Goal: Task Accomplishment & Management: Complete application form

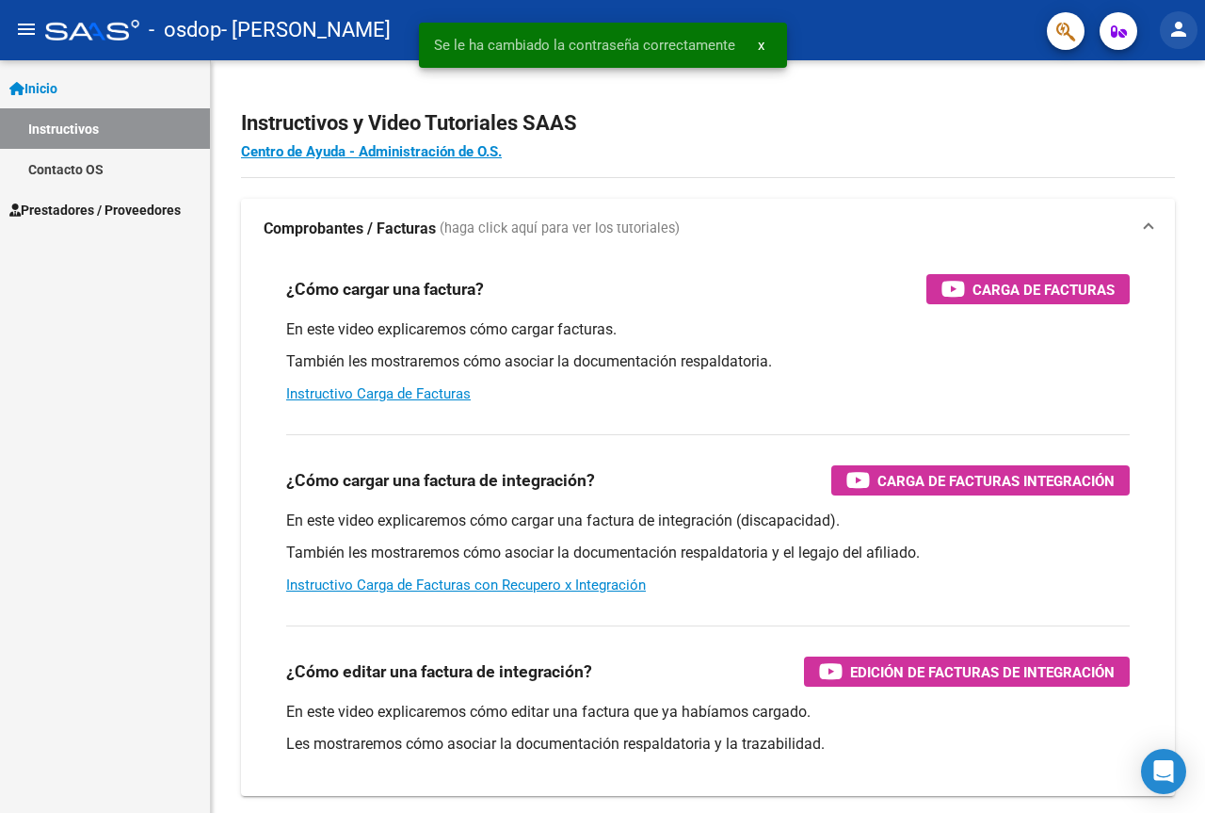
click at [1165, 35] on button "person" at bounding box center [1179, 30] width 38 height 38
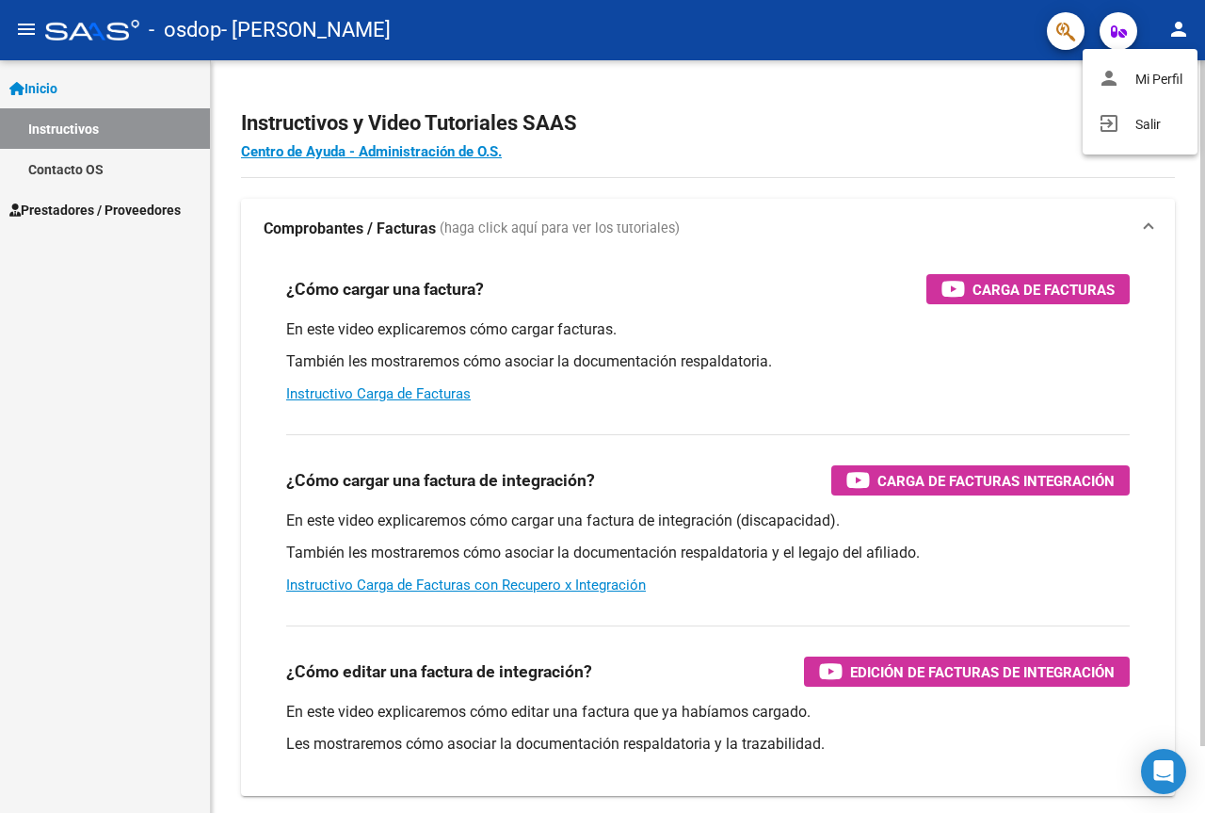
click at [1127, 82] on button "person Mi Perfil" at bounding box center [1140, 78] width 115 height 45
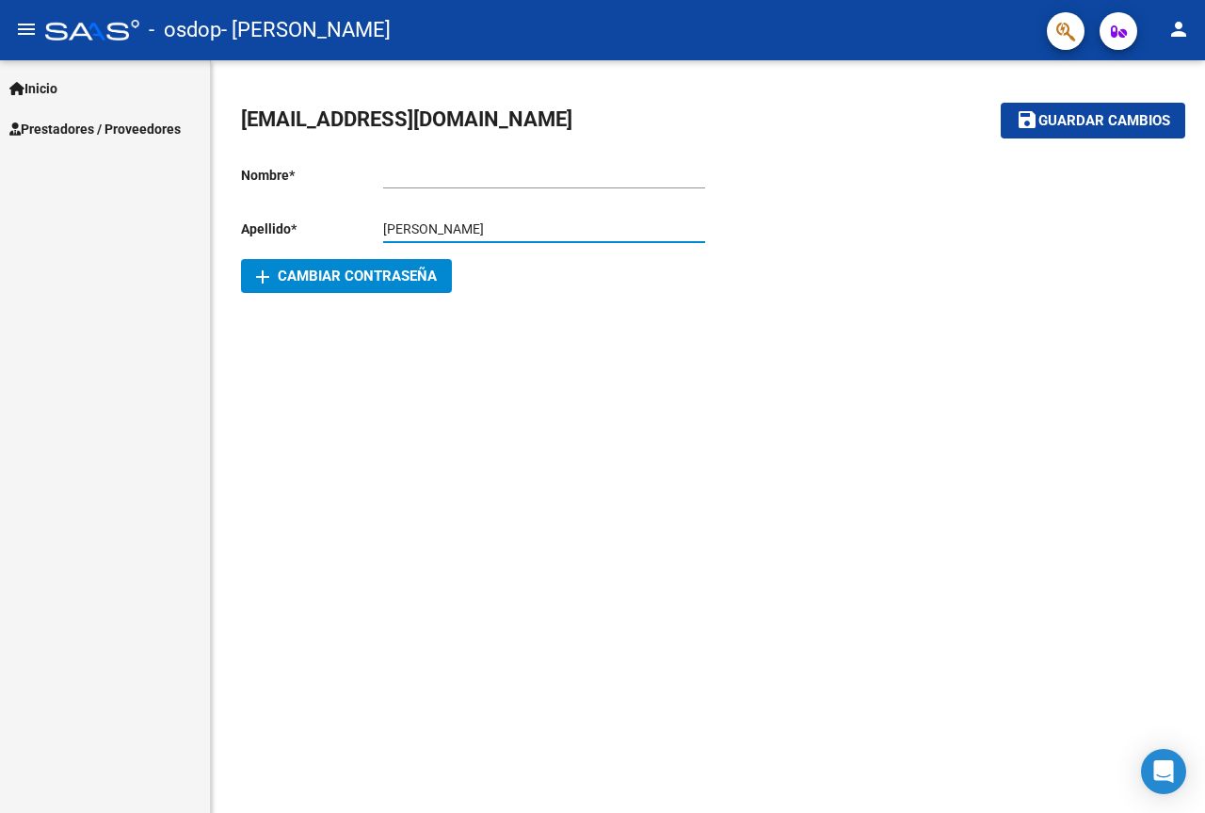
click at [480, 223] on input "[PERSON_NAME]" at bounding box center [544, 229] width 322 height 16
type input "[PERSON_NAME]"
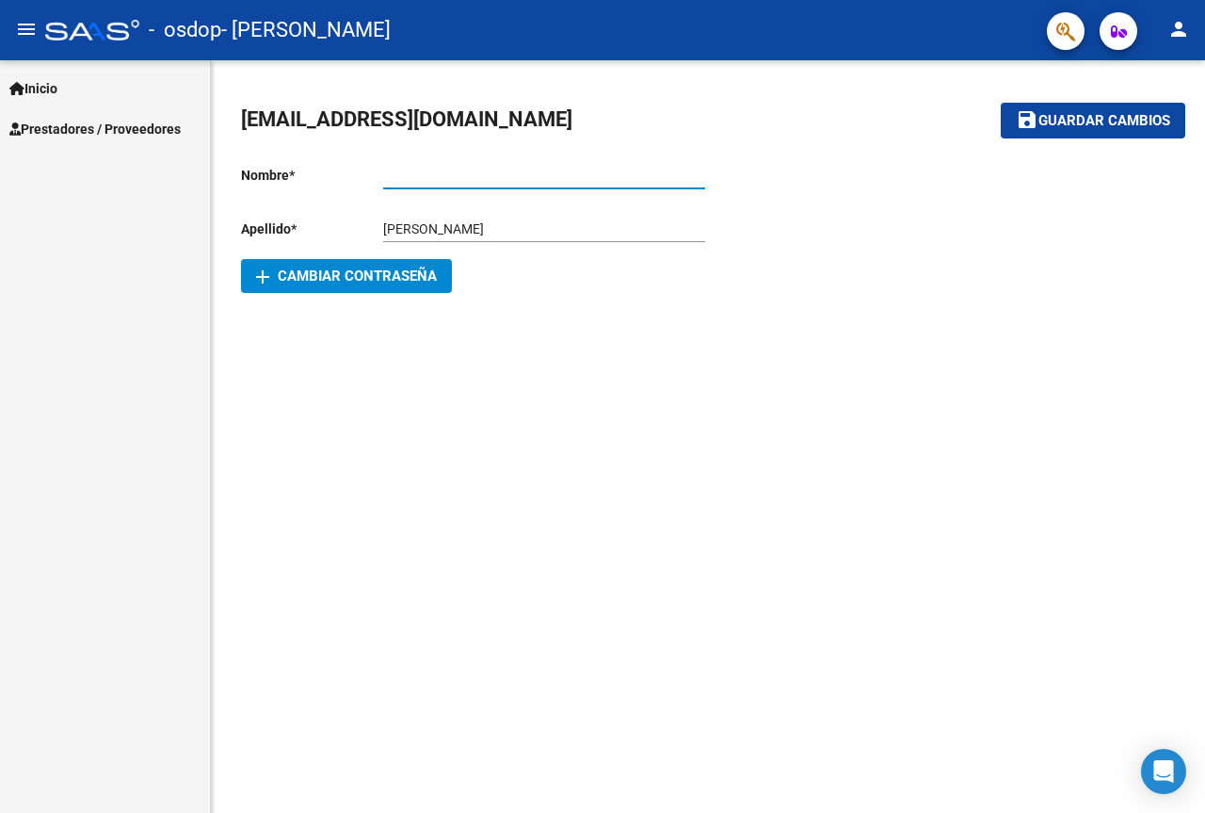
drag, startPoint x: 384, startPoint y: 169, endPoint x: 404, endPoint y: 169, distance: 19.8
click at [384, 169] on input "Ingresar nombre" at bounding box center [544, 176] width 322 height 16
type input "[PERSON_NAME]"
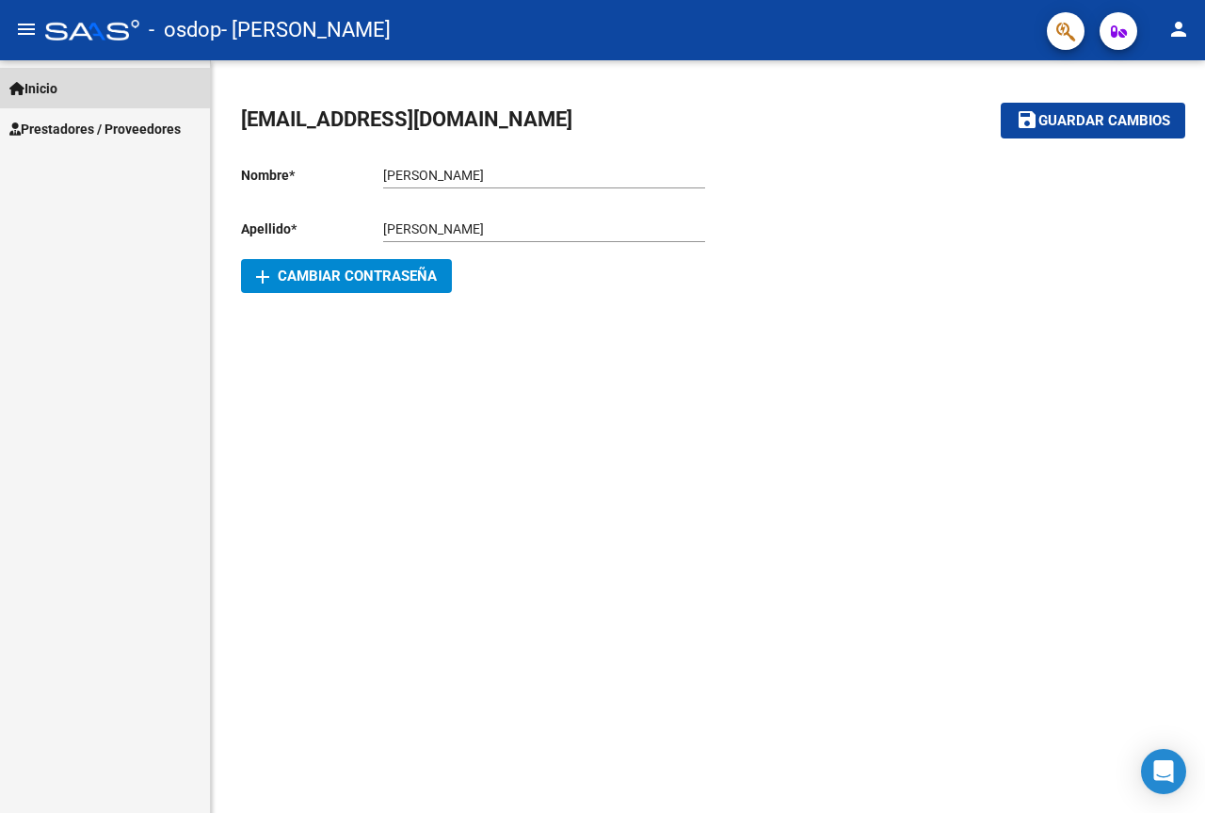
click at [49, 84] on span "Inicio" at bounding box center [33, 88] width 48 height 21
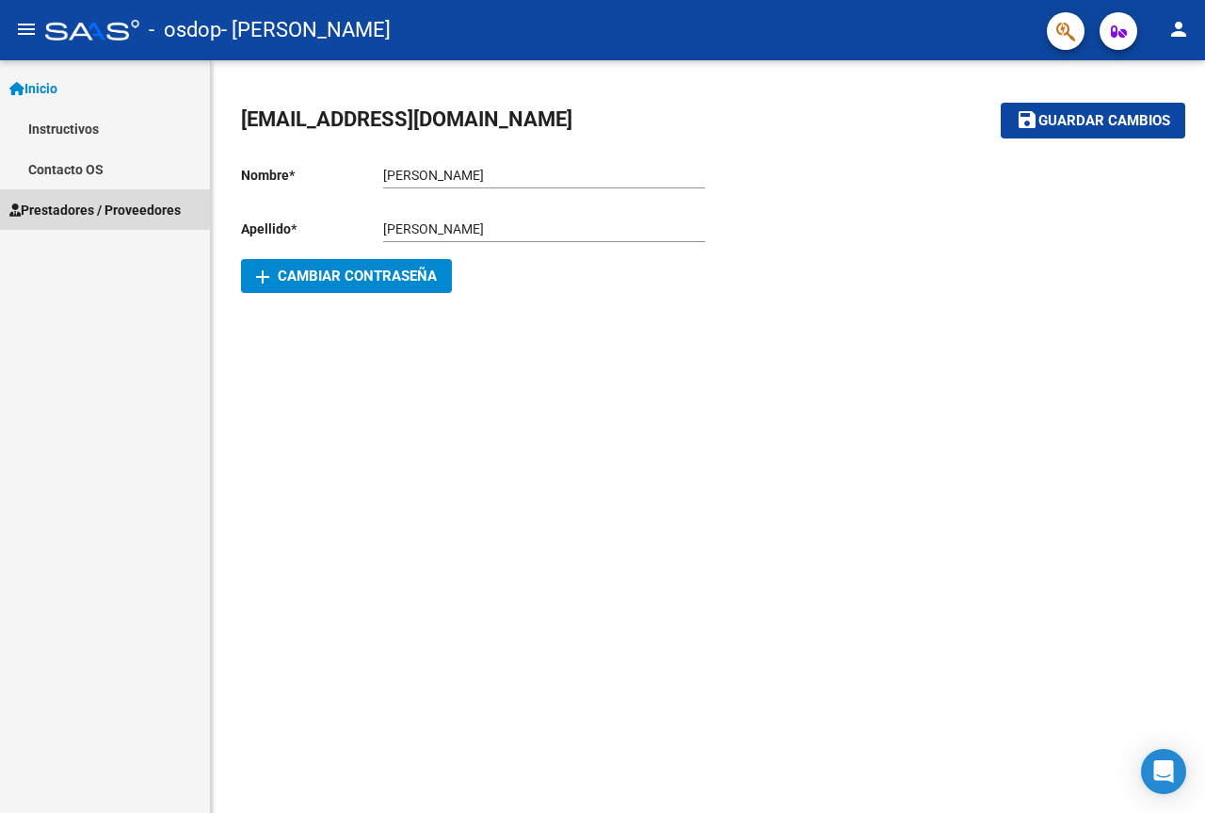
click at [85, 206] on span "Prestadores / Proveedores" at bounding box center [94, 210] width 171 height 21
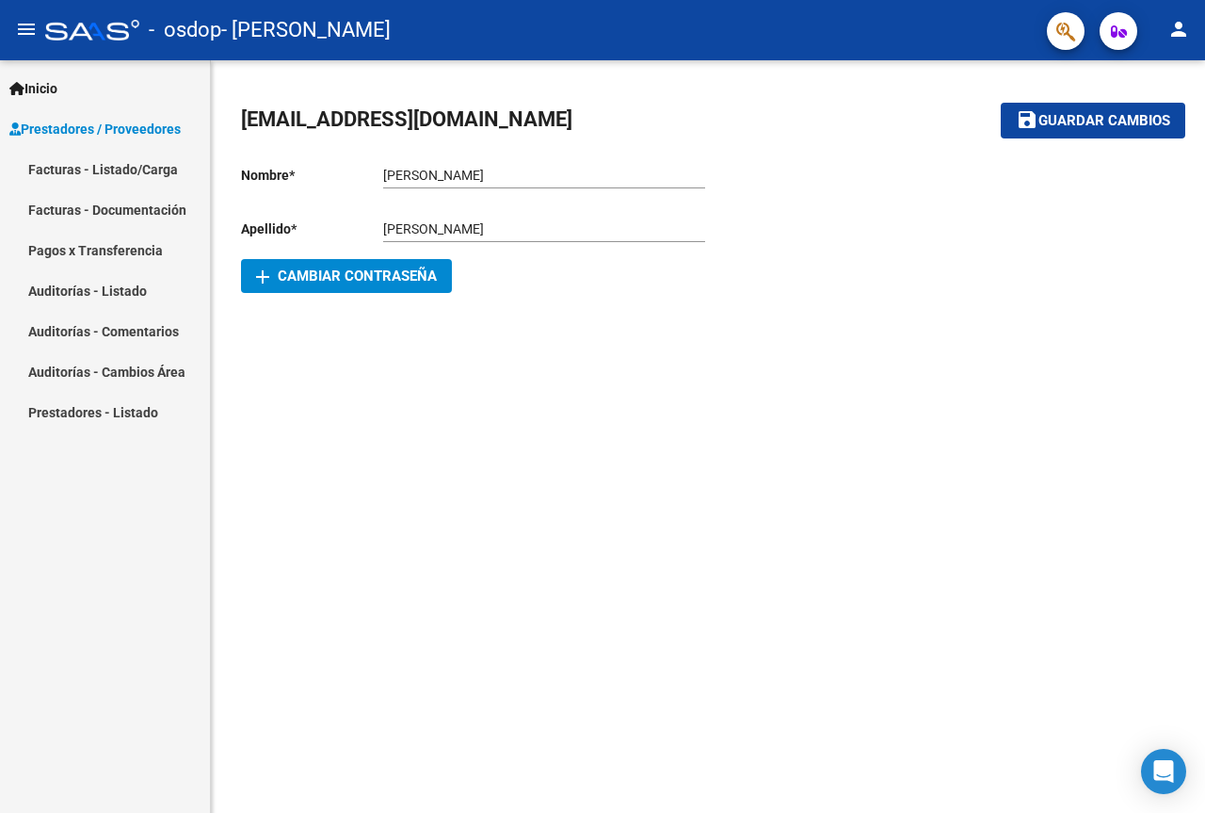
click at [142, 163] on link "Facturas - Listado/Carga" at bounding box center [105, 169] width 210 height 40
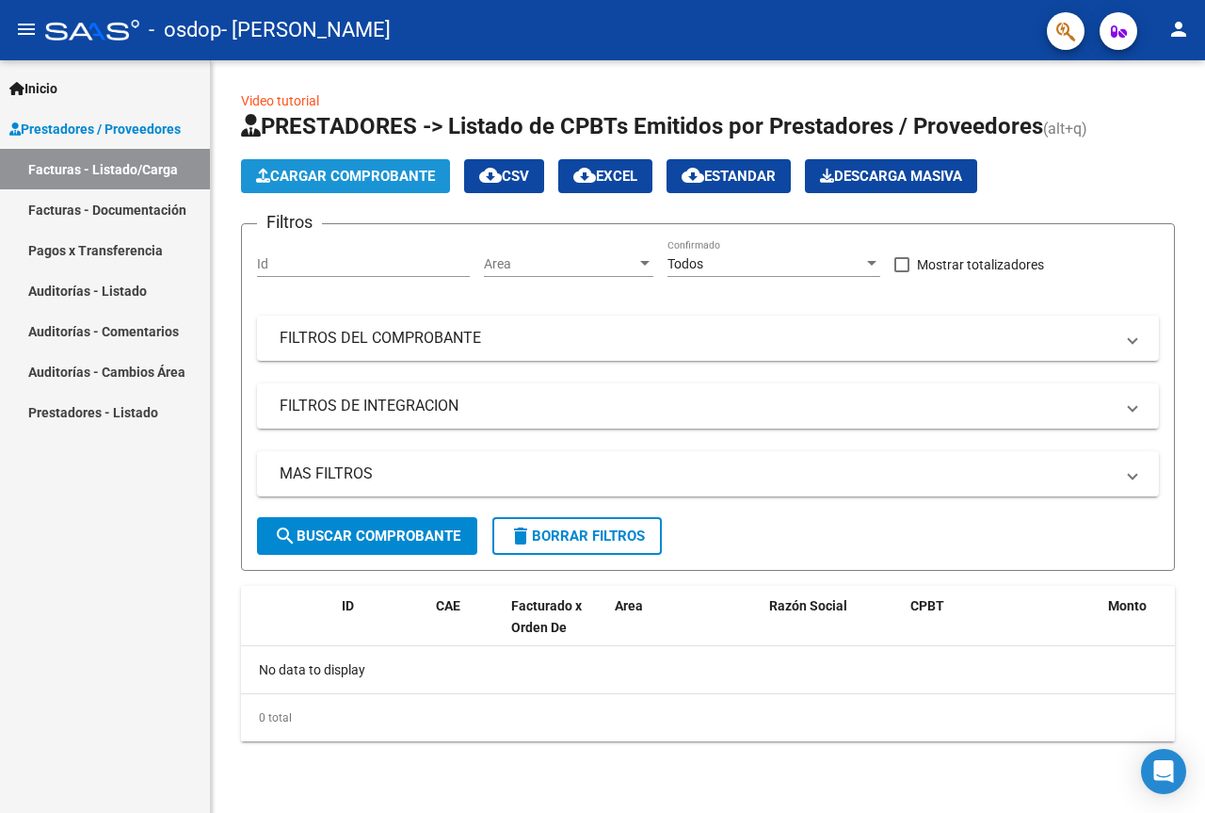
click at [349, 169] on span "Cargar Comprobante" at bounding box center [345, 176] width 179 height 17
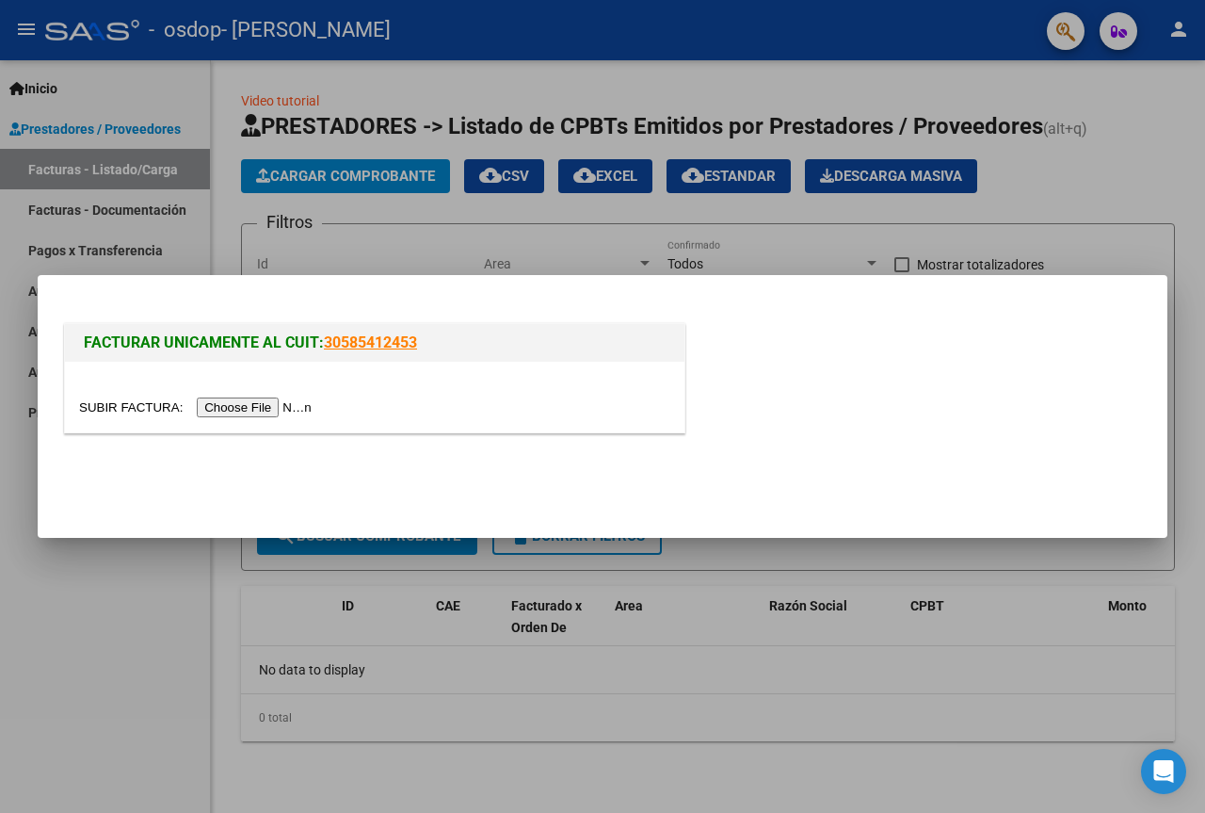
click at [257, 407] on input "file" at bounding box center [198, 407] width 238 height 20
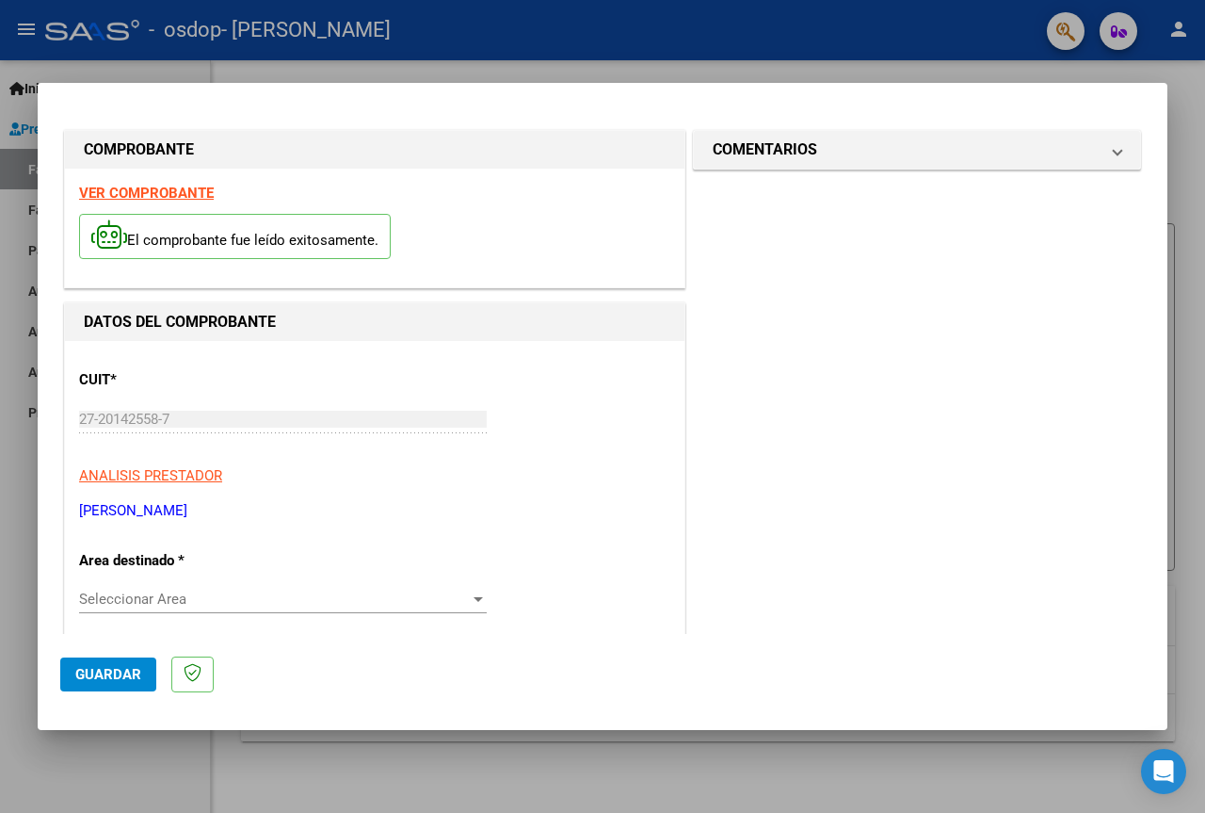
click at [474, 601] on div at bounding box center [478, 599] width 9 height 5
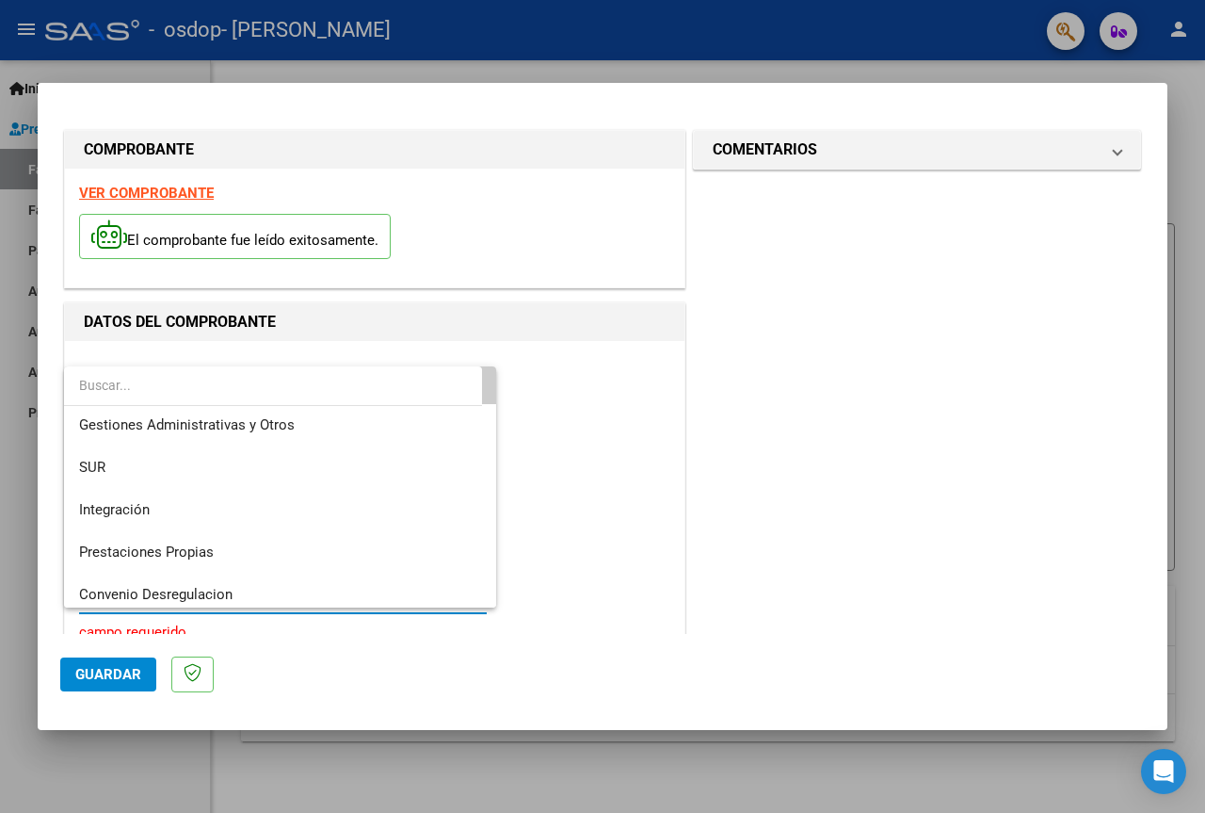
scroll to position [46, 0]
click at [150, 504] on span "Integración" at bounding box center [280, 511] width 402 height 42
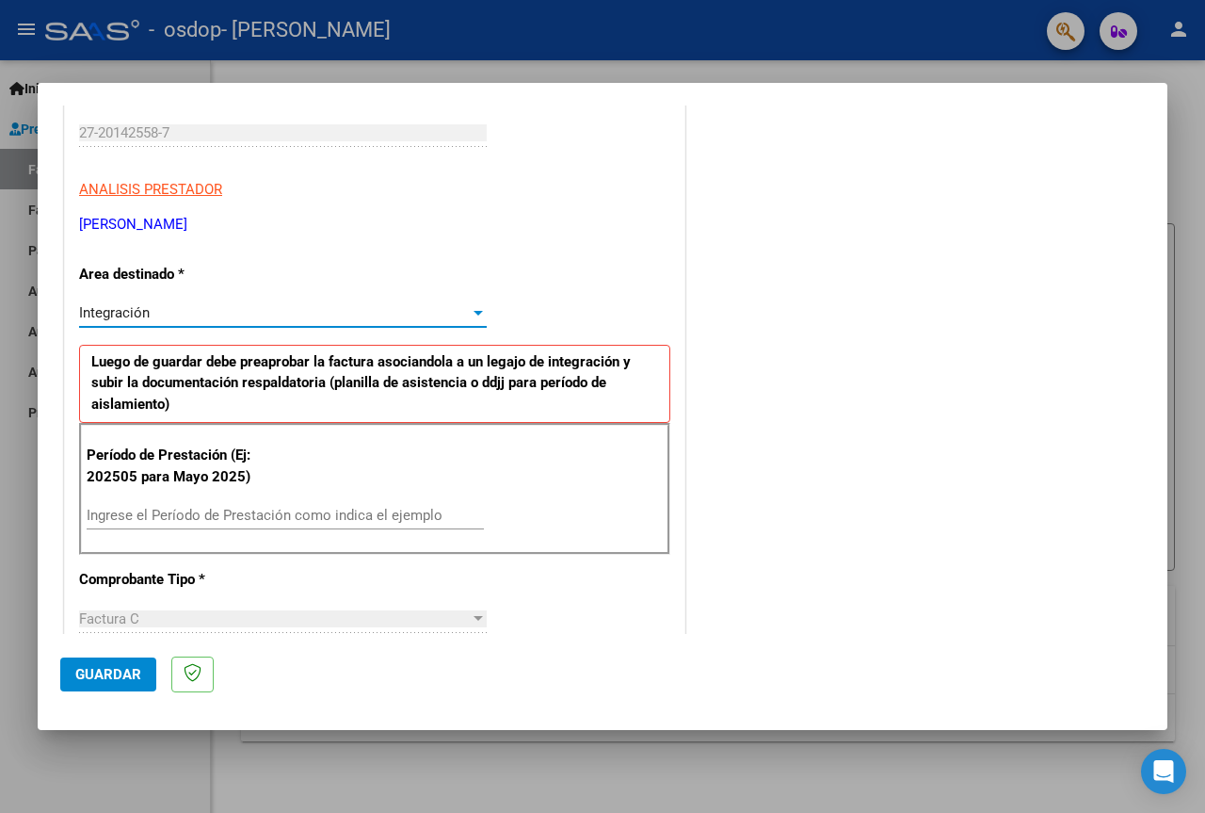
scroll to position [282, 0]
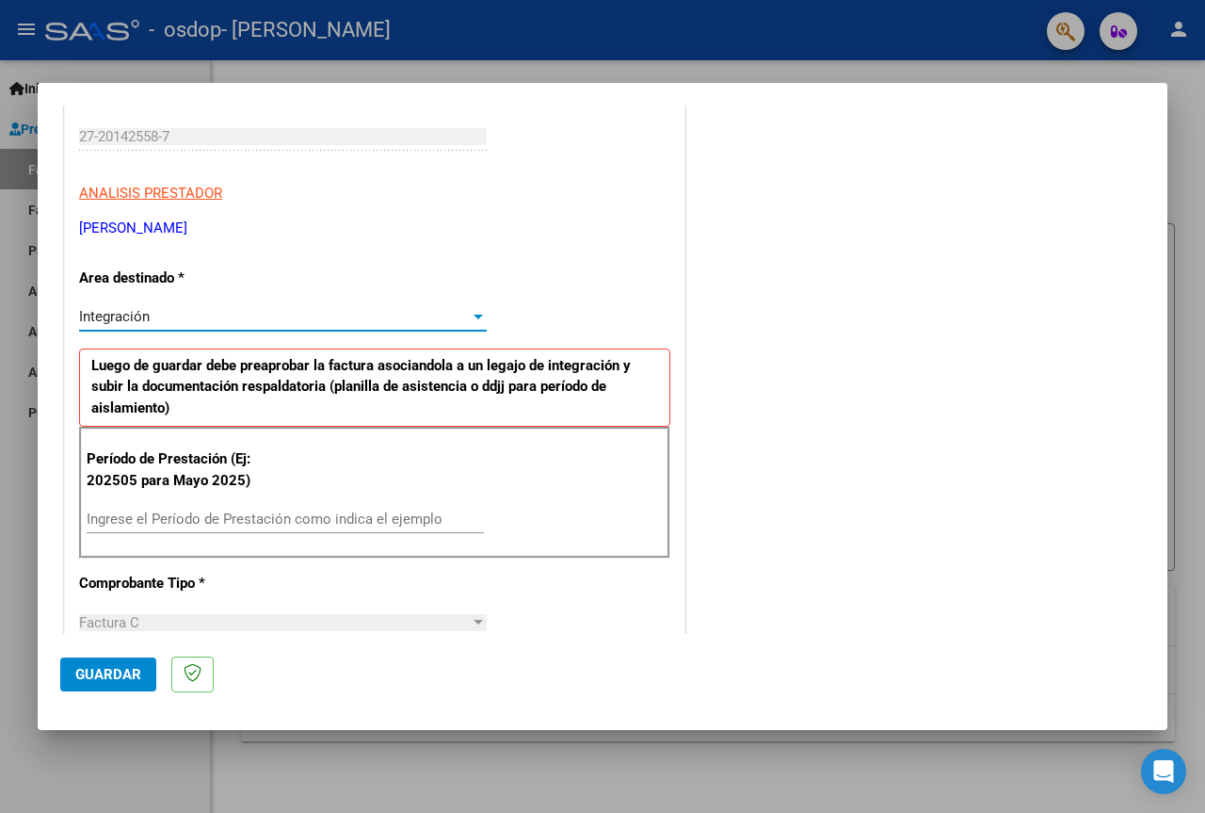
click at [97, 515] on input "Ingrese el Período de Prestación como indica el ejemplo" at bounding box center [285, 518] width 397 height 17
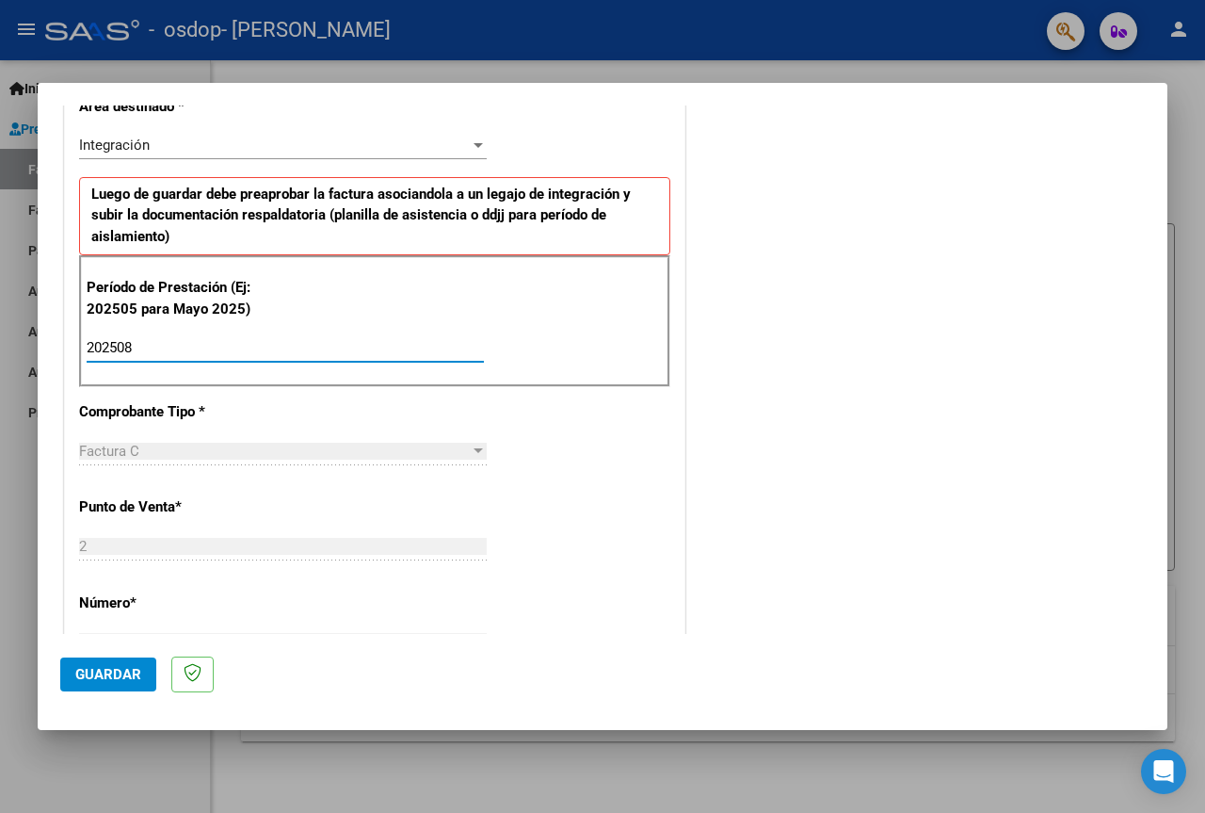
scroll to position [471, 0]
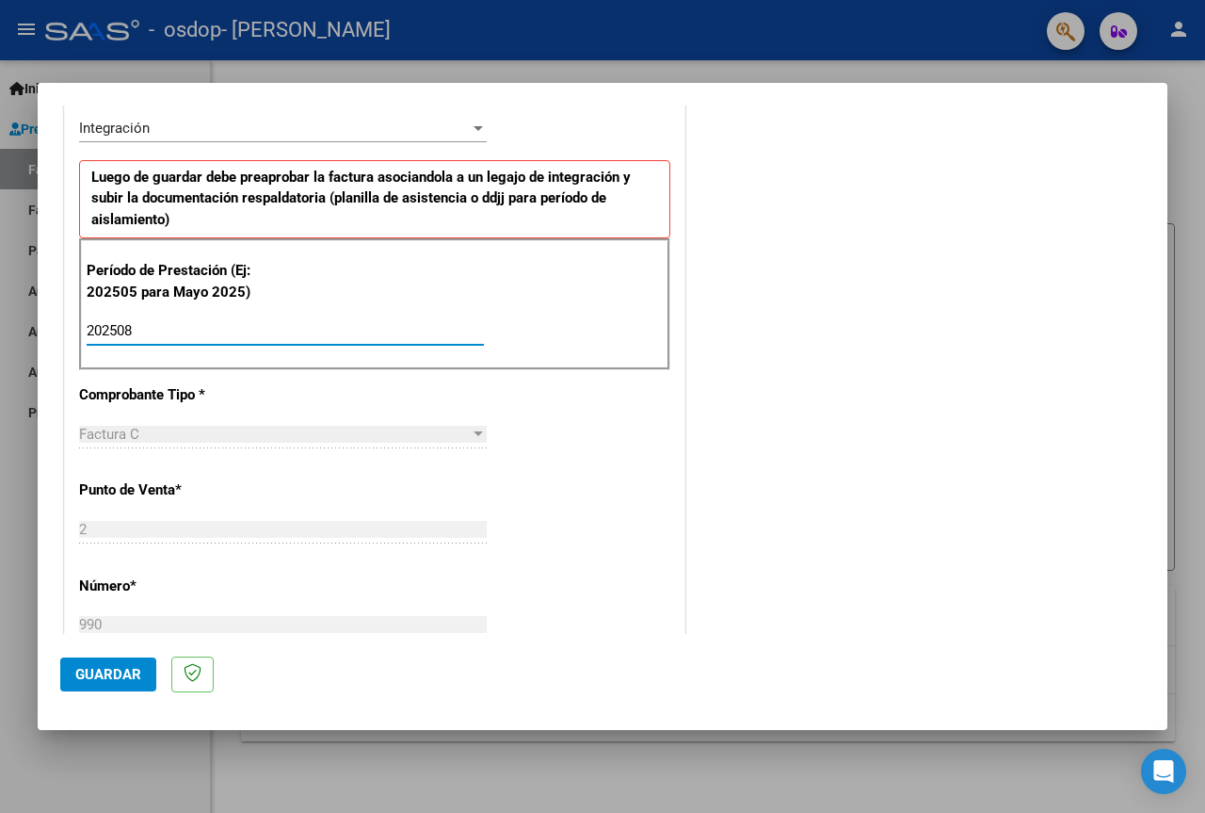
type input "202508"
click at [474, 433] on div at bounding box center [478, 433] width 9 height 5
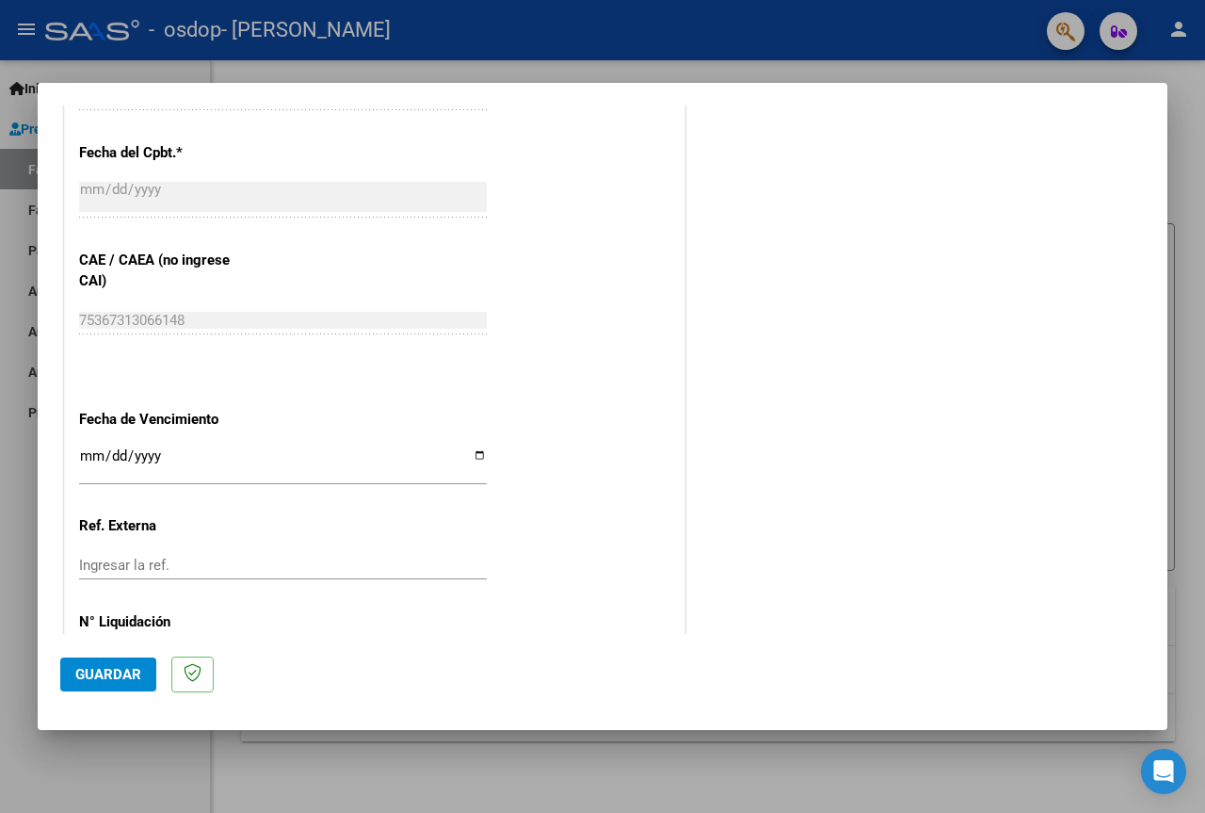
scroll to position [1171, 0]
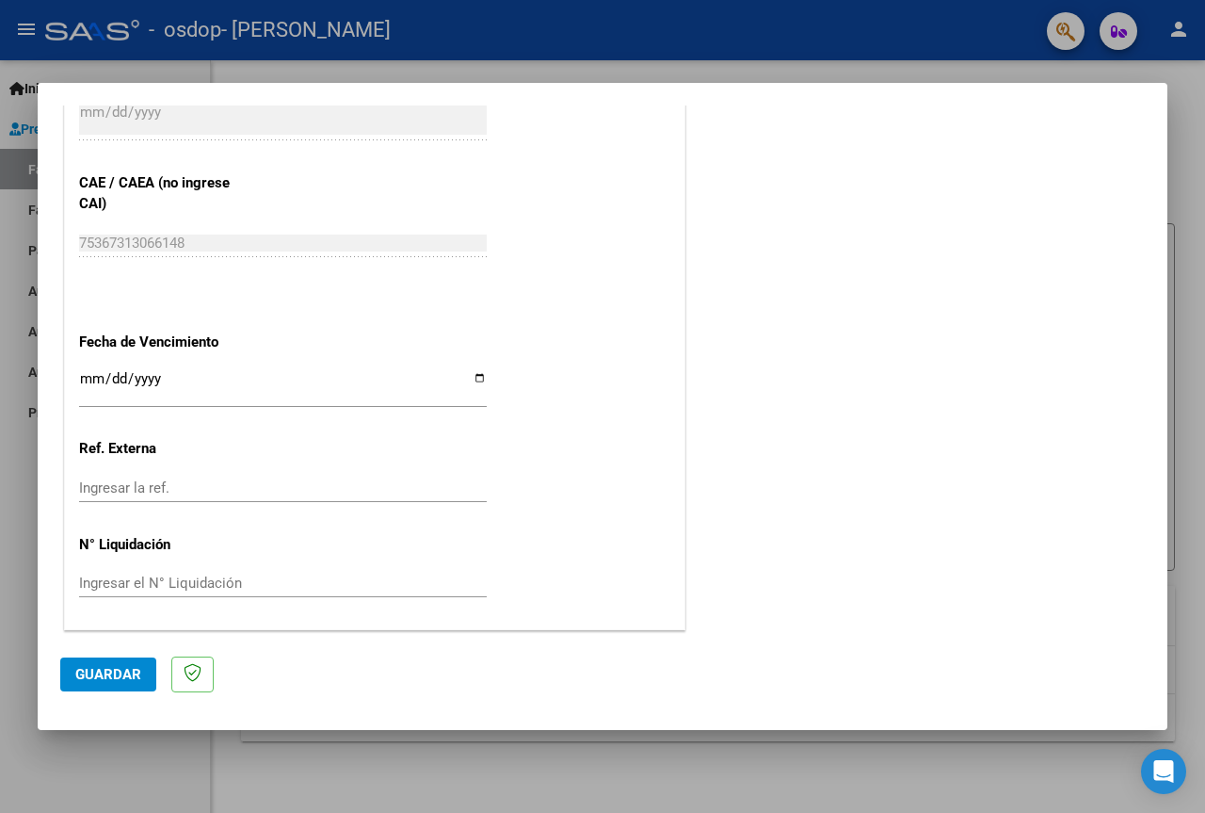
click at [474, 375] on input "Ingresar la fecha" at bounding box center [283, 386] width 408 height 30
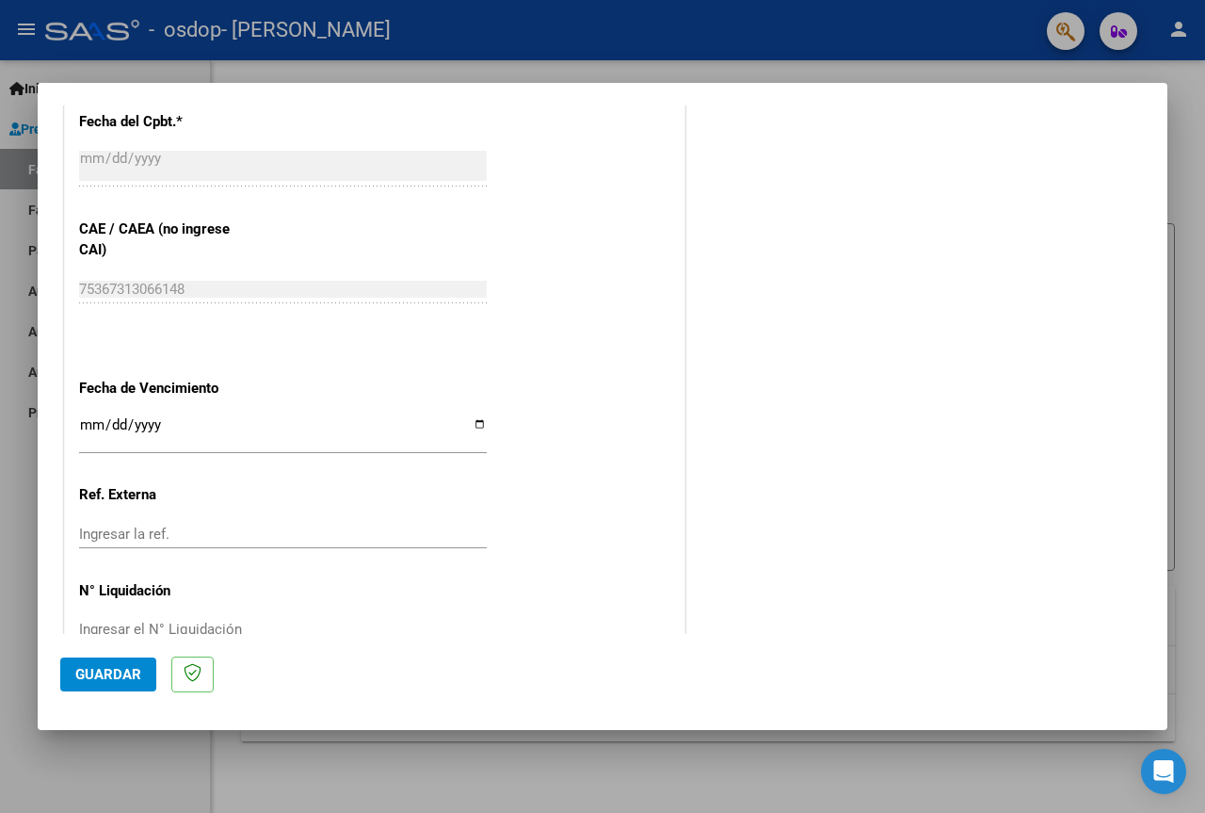
scroll to position [1130, 0]
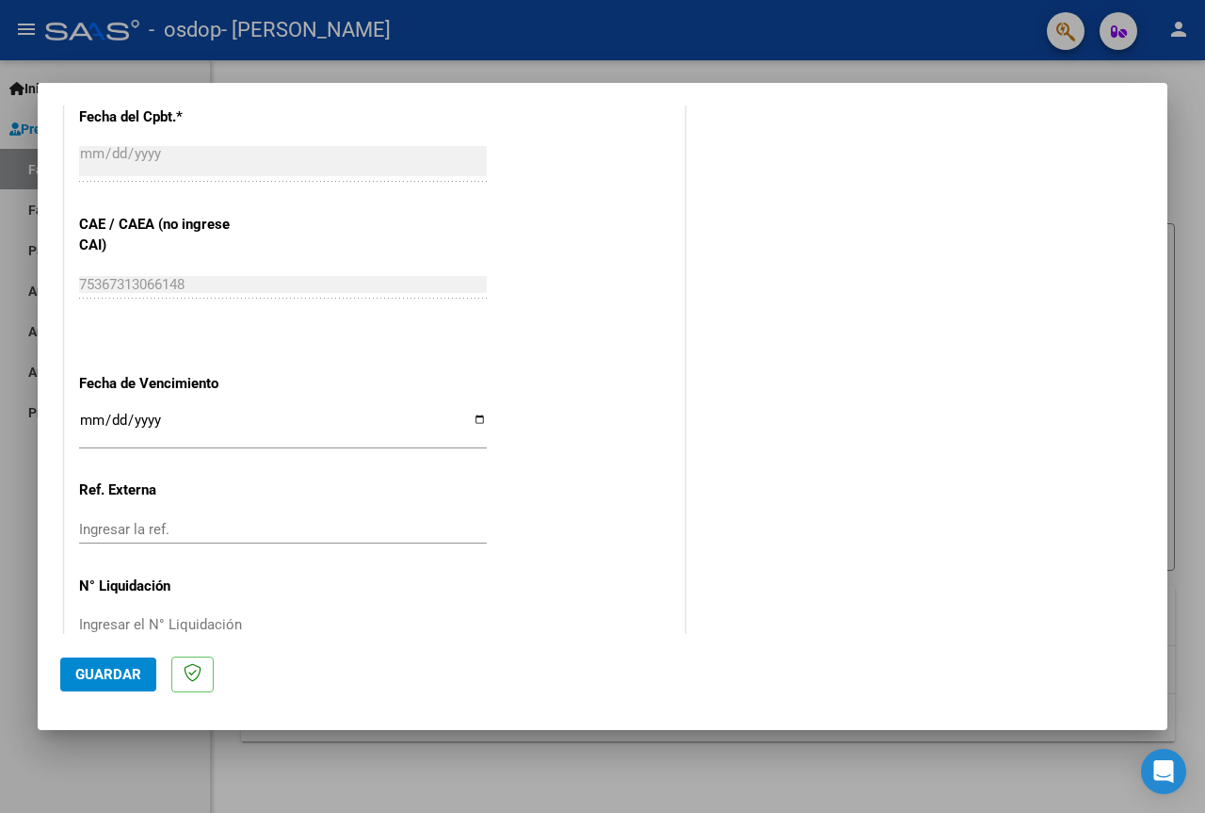
click at [476, 420] on input "Ingresar la fecha" at bounding box center [283, 427] width 408 height 30
type input "[DATE]"
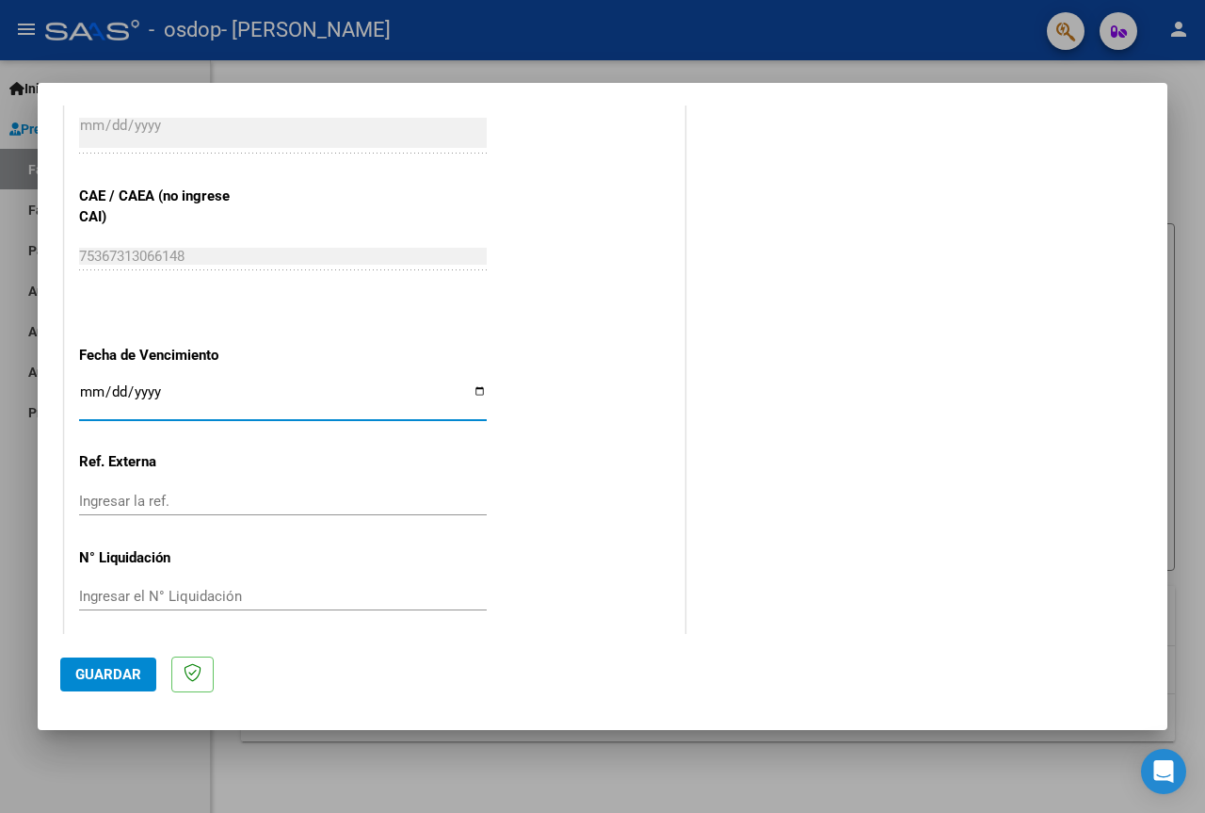
scroll to position [1171, 0]
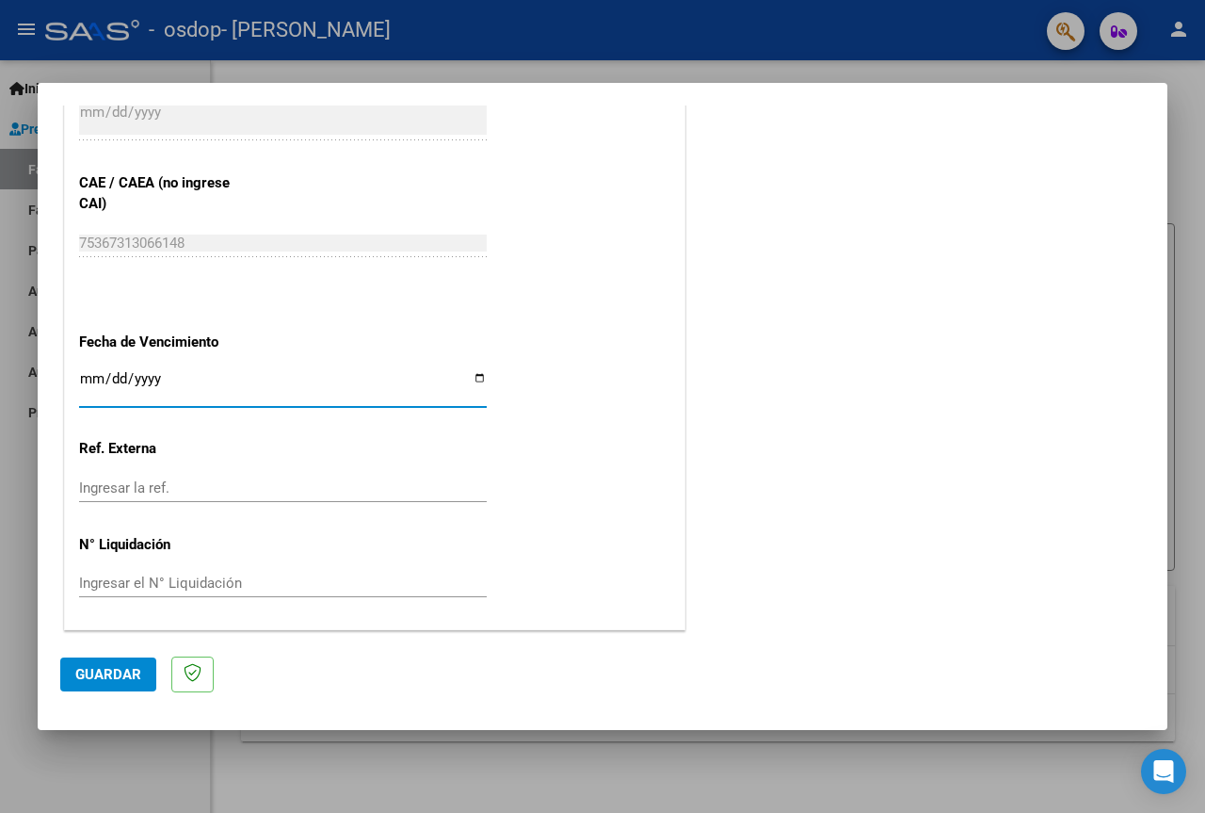
click at [170, 486] on input "Ingresar la ref." at bounding box center [283, 487] width 408 height 17
click at [146, 677] on button "Guardar" at bounding box center [108, 674] width 96 height 34
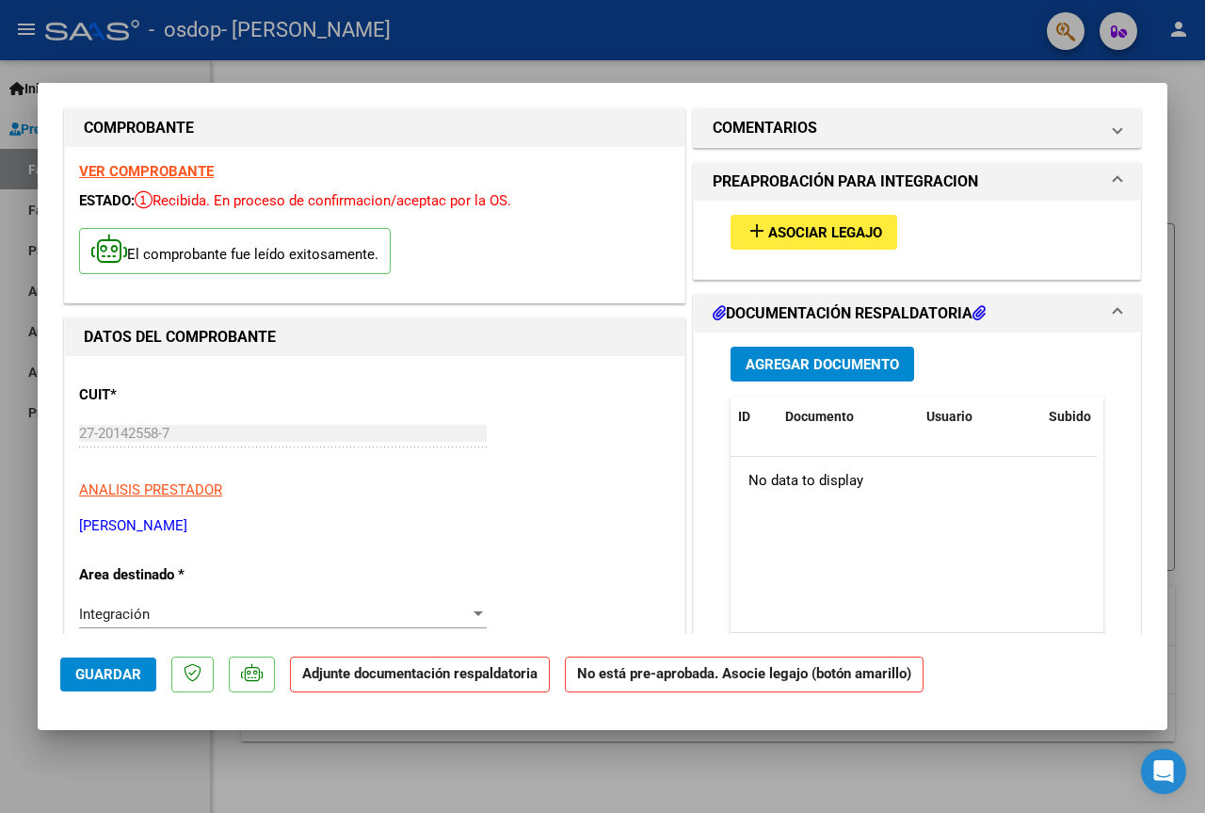
scroll to position [0, 0]
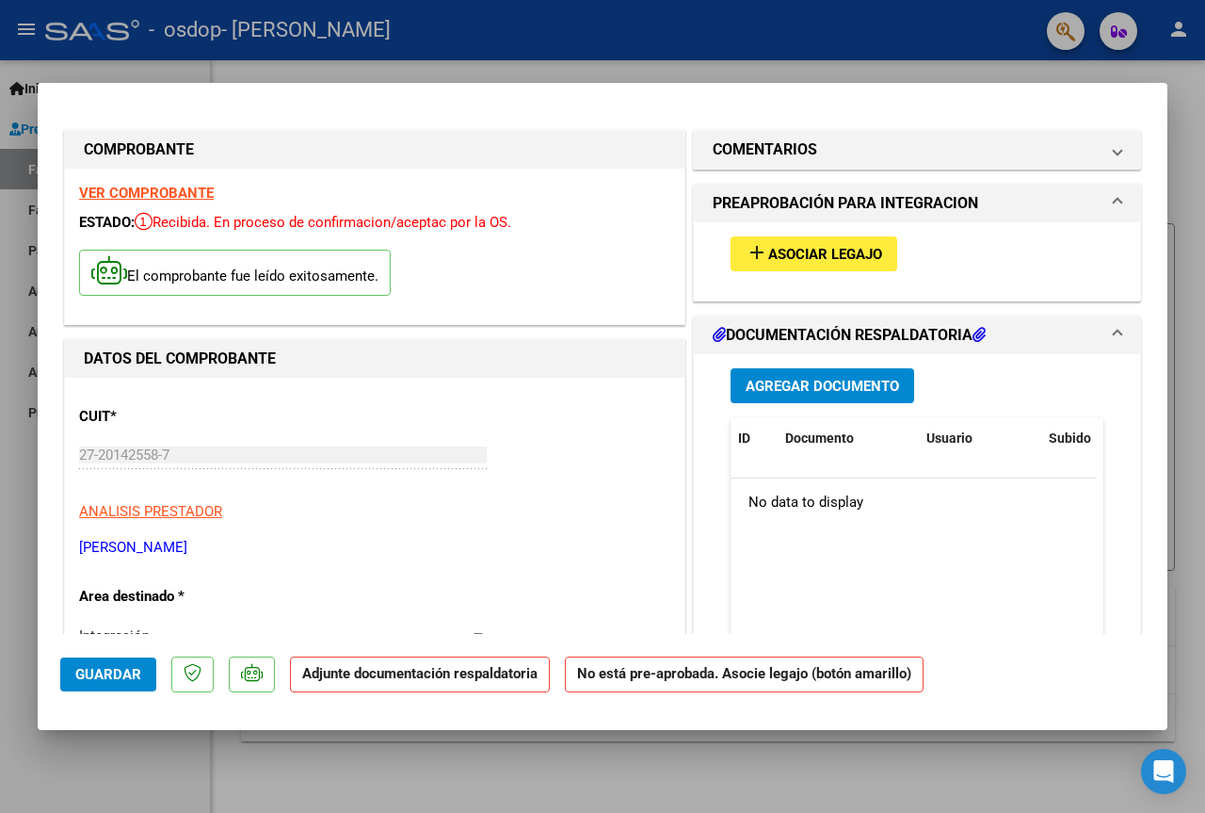
click at [826, 252] on span "Asociar Legajo" at bounding box center [825, 254] width 114 height 17
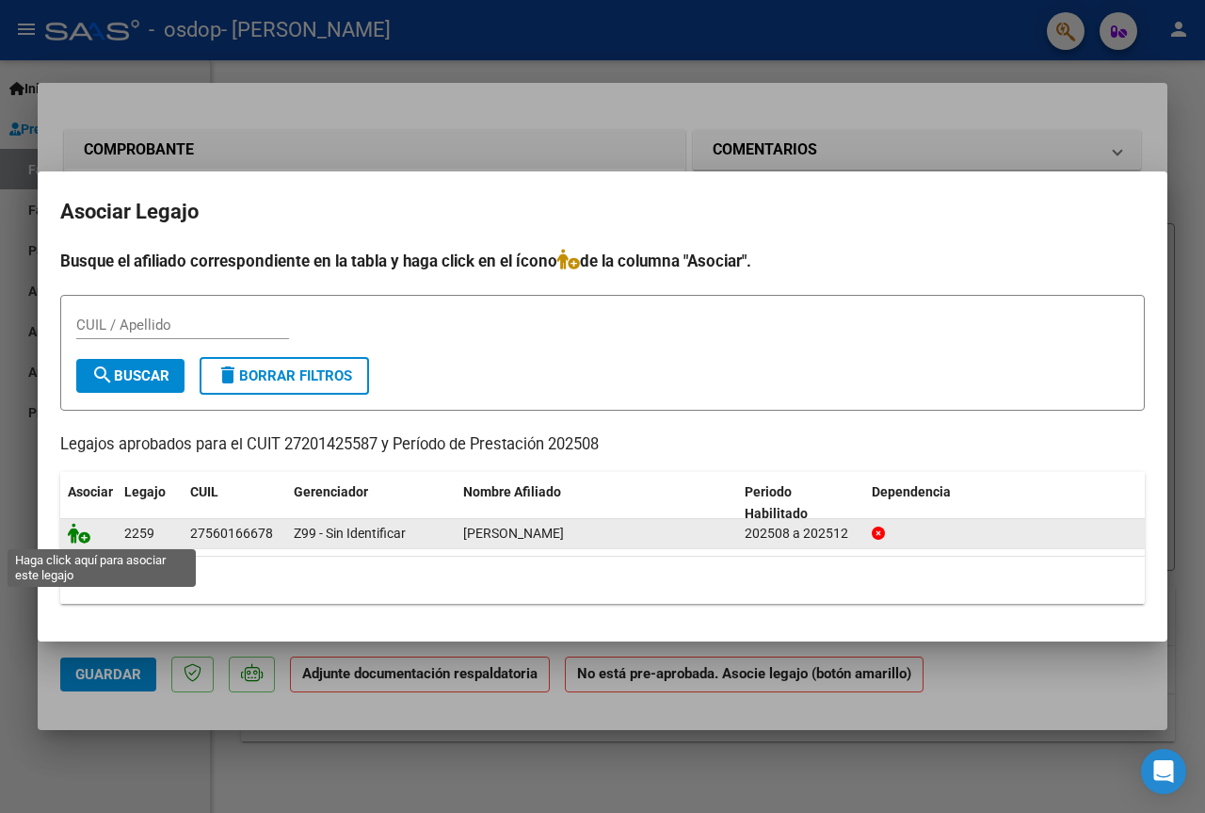
click at [78, 533] on icon at bounding box center [79, 533] width 23 height 21
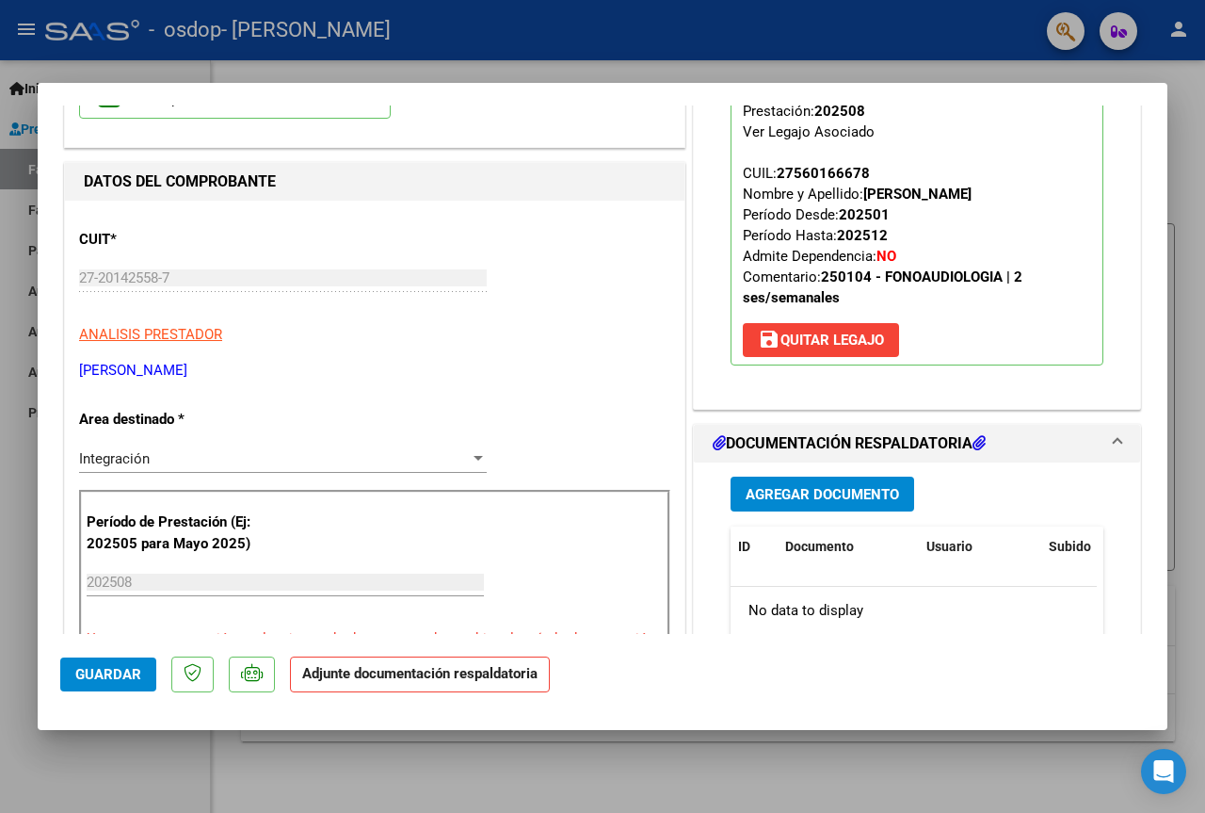
scroll to position [188, 0]
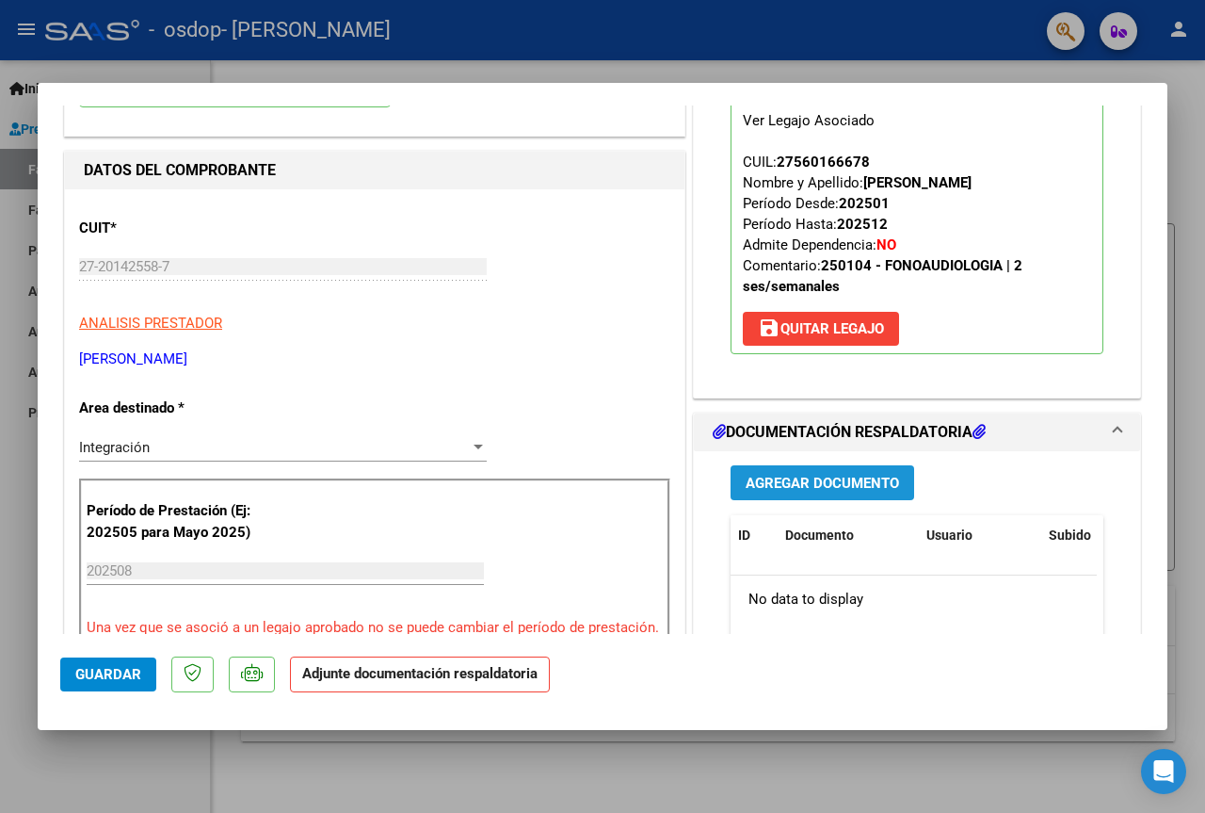
click at [808, 477] on span "Agregar Documento" at bounding box center [822, 483] width 153 height 17
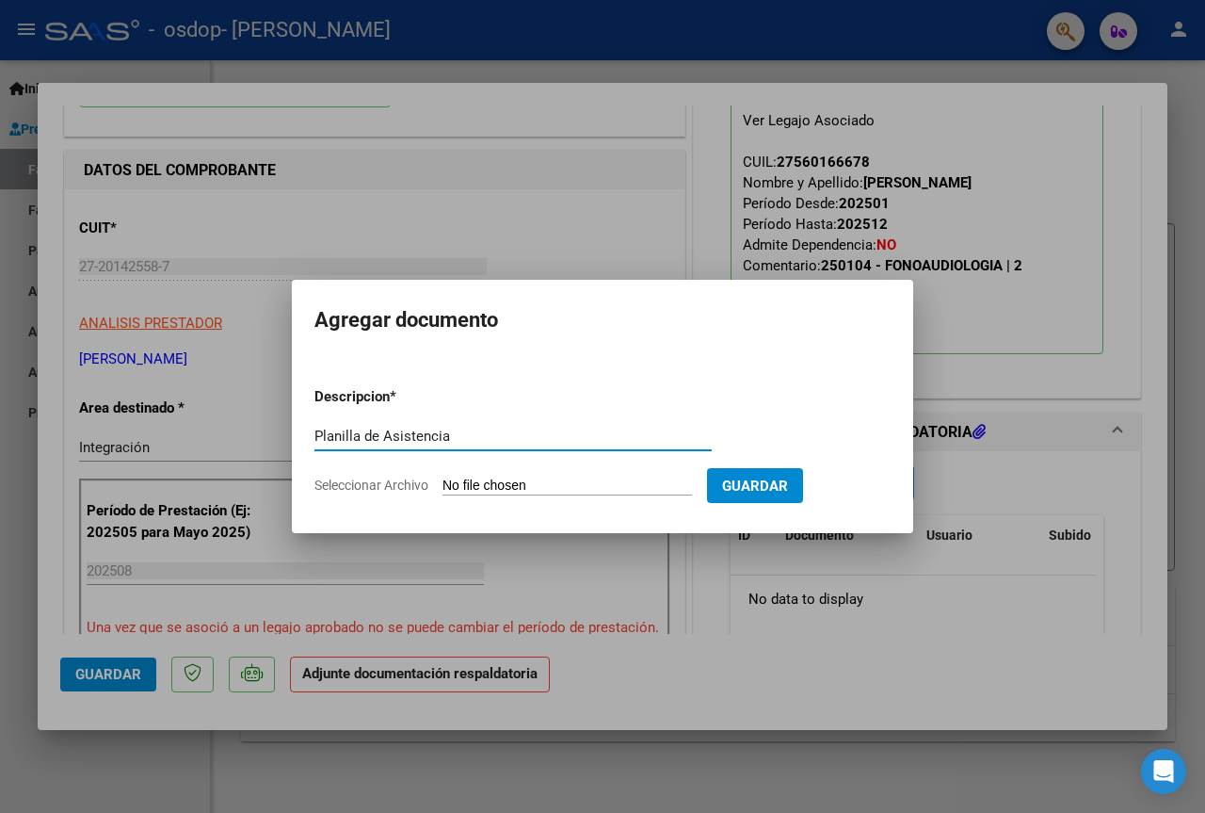
click at [388, 428] on input "Planilla de Asistencia" at bounding box center [512, 435] width 397 height 17
click at [494, 433] on input "Planilla de asistencia" at bounding box center [512, 435] width 397 height 17
type input "Planilla de asistencia"
click at [531, 481] on input "Seleccionar Archivo" at bounding box center [567, 486] width 249 height 18
type input "C:\fakepath\Planilla asistencia [PERSON_NAME][DATE].pdf"
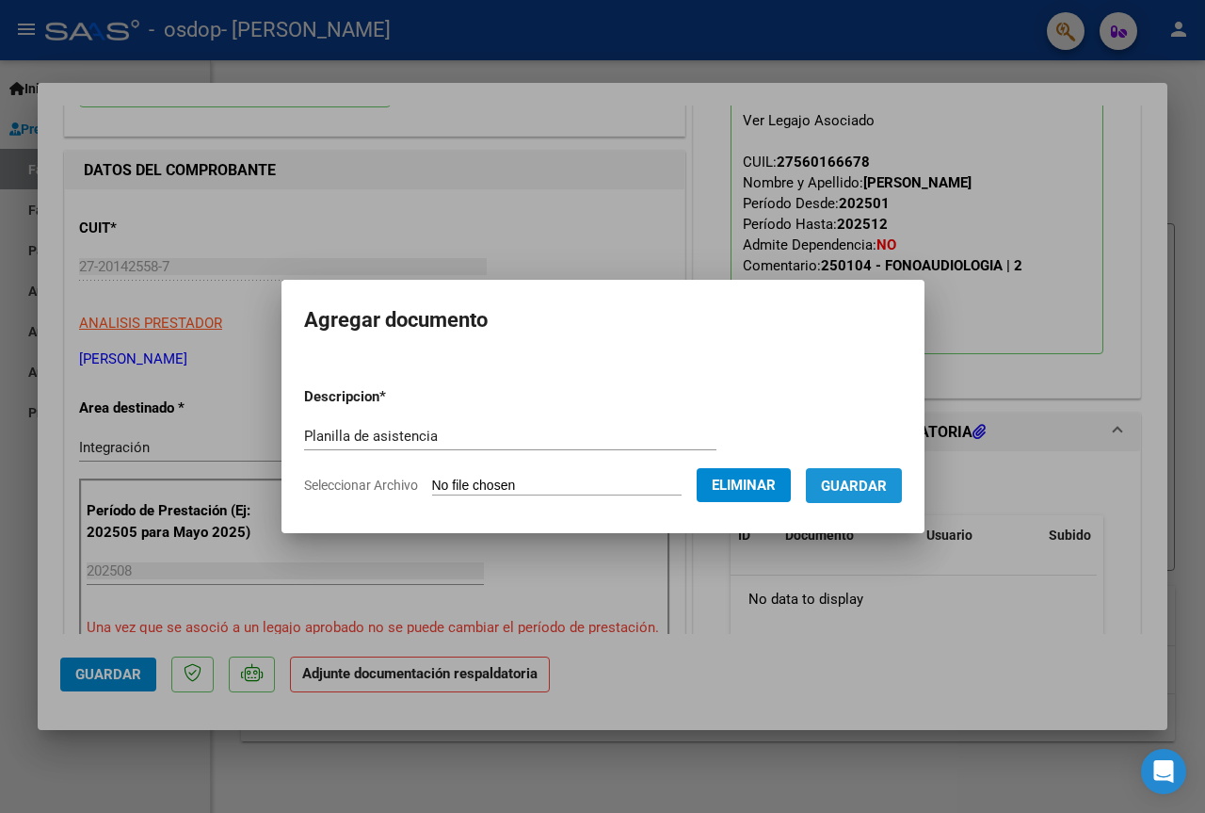
click at [878, 482] on span "Guardar" at bounding box center [854, 485] width 66 height 17
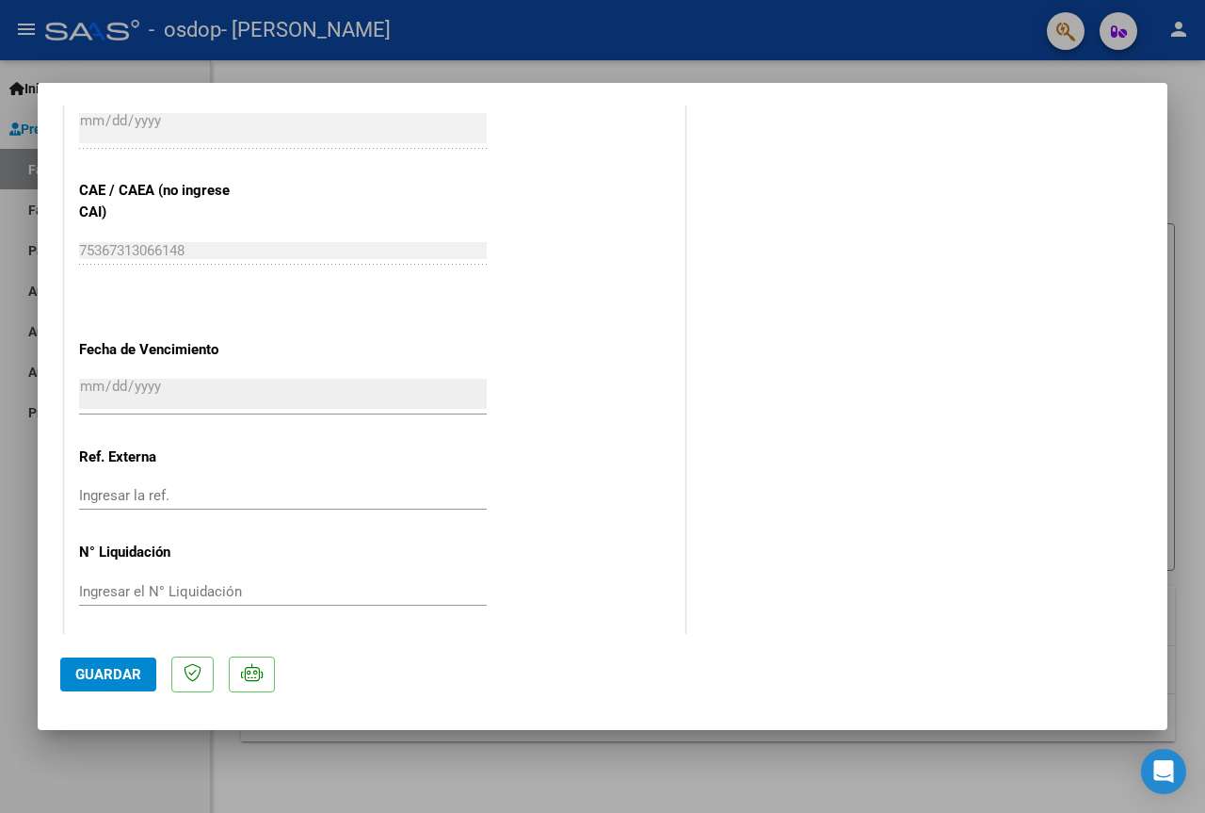
scroll to position [1178, 0]
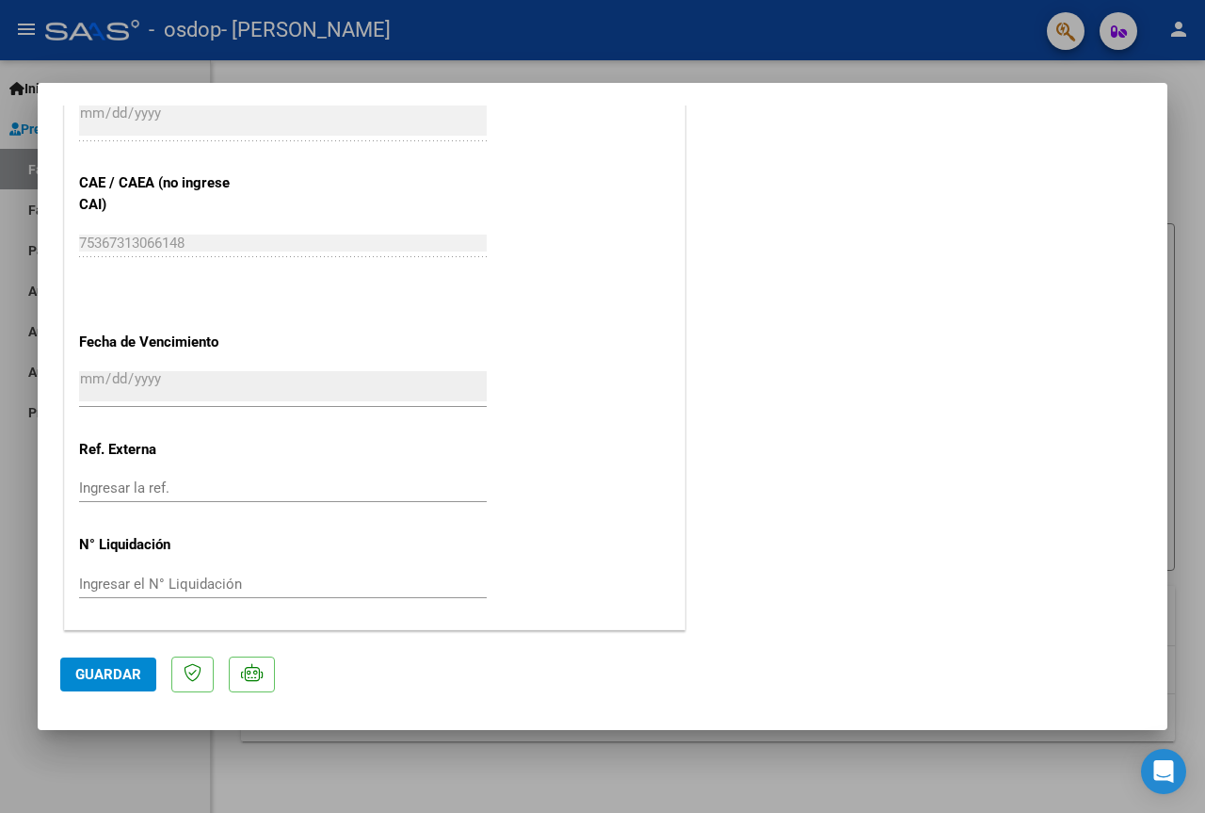
click at [75, 677] on span "Guardar" at bounding box center [108, 674] width 66 height 17
click at [750, 37] on div at bounding box center [602, 406] width 1205 height 813
type input "$ 0,00"
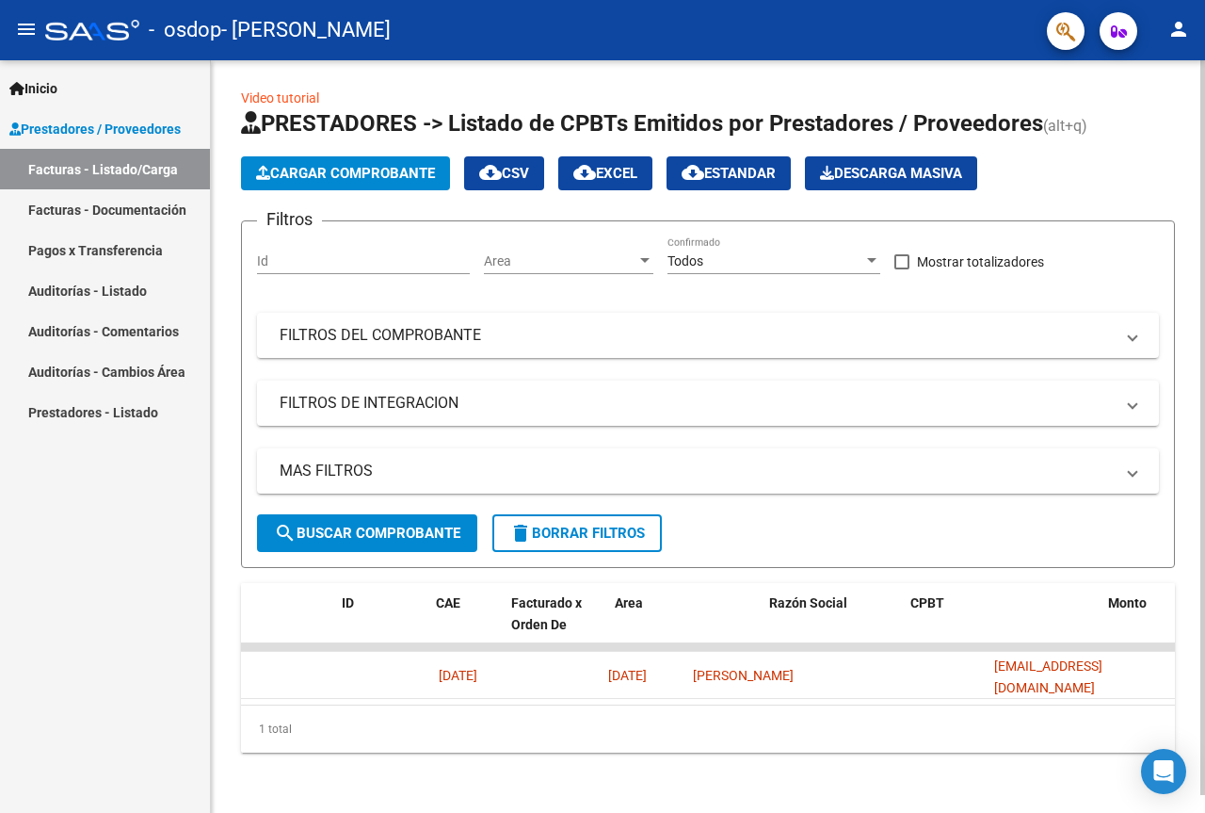
scroll to position [0, 0]
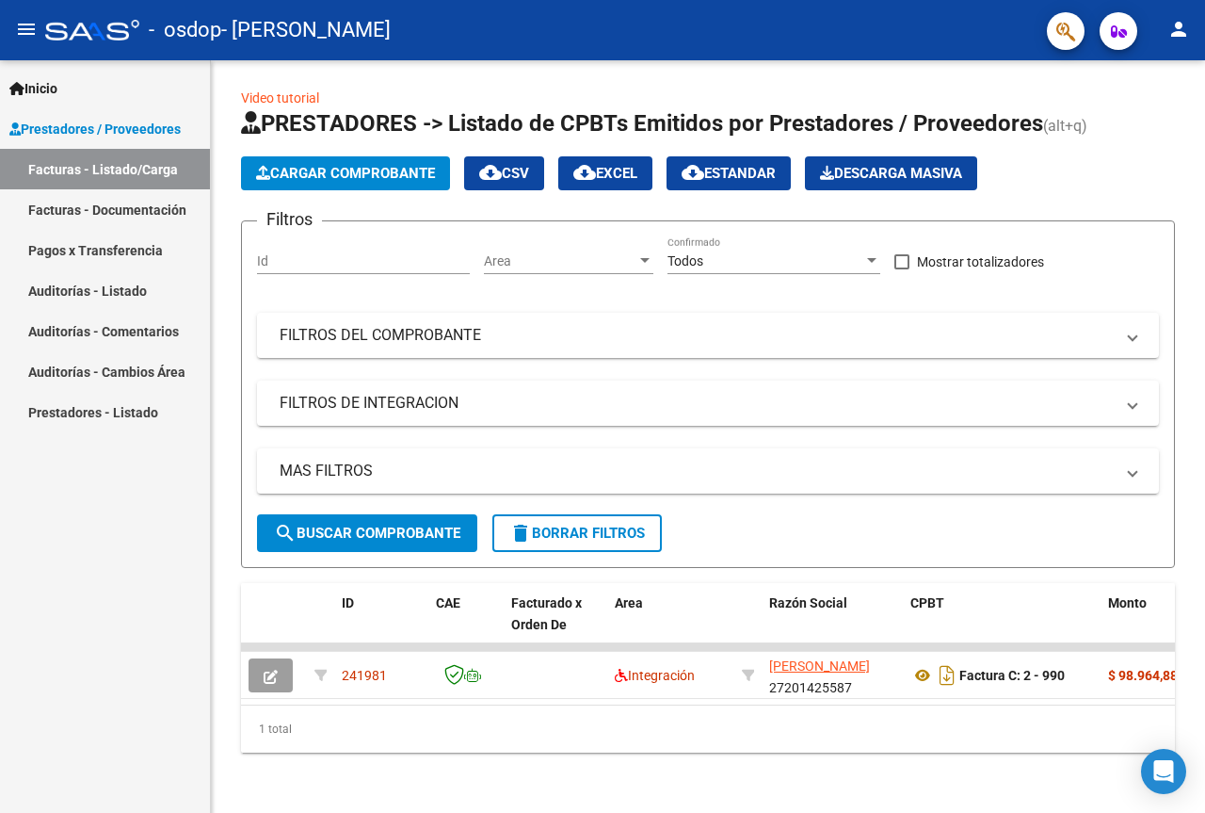
click at [128, 158] on link "Facturas - Listado/Carga" at bounding box center [105, 169] width 210 height 40
